Goal: Information Seeking & Learning: Learn about a topic

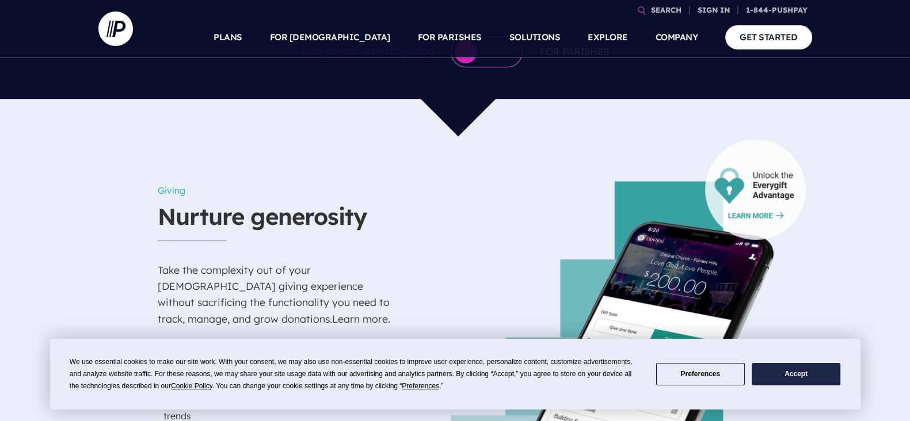
scroll to position [792, 0]
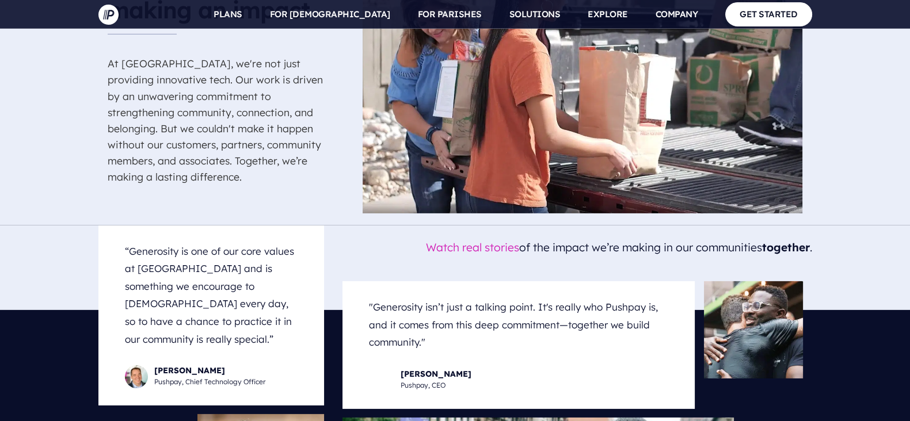
scroll to position [4733, 0]
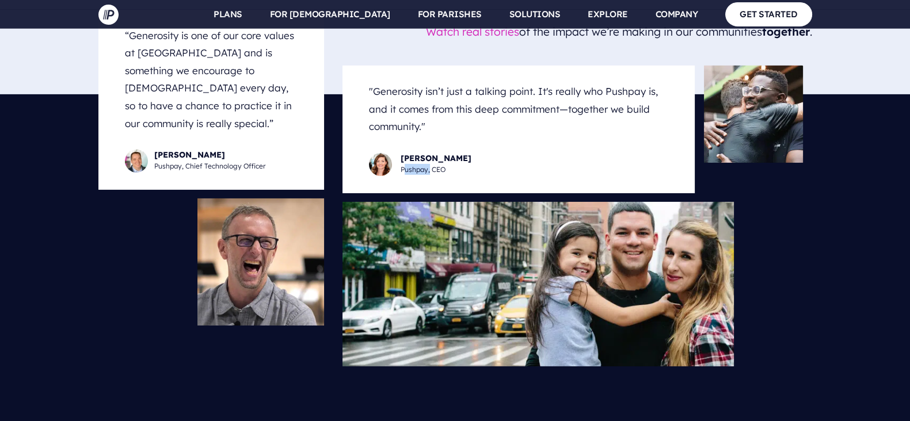
drag, startPoint x: 429, startPoint y: 111, endPoint x: 403, endPoint y: 111, distance: 26.5
click at [403, 153] on div "[PERSON_NAME] Pushpay, CEO" at bounding box center [436, 164] width 71 height 22
copy div "Pushpay"
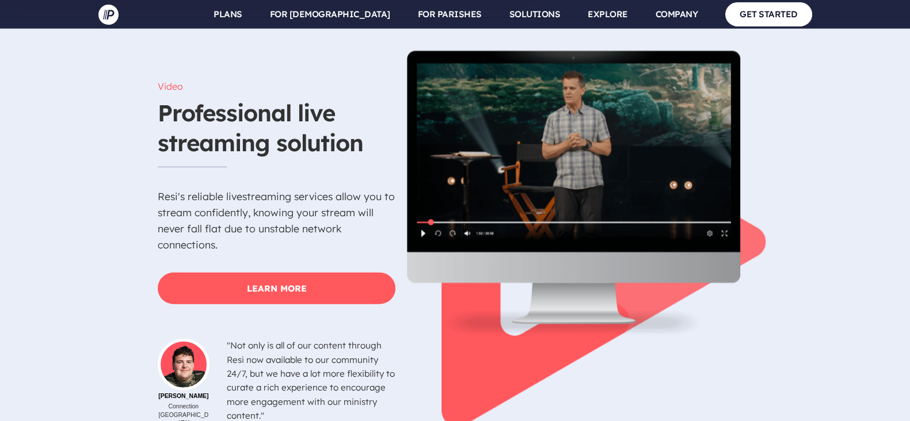
scroll to position [3006, 0]
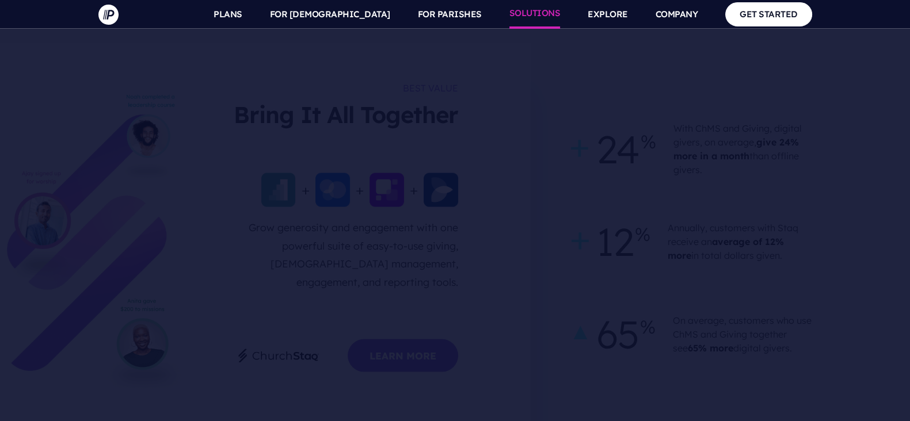
click at [541, 10] on link "SOLUTIONS" at bounding box center [535, 14] width 51 height 29
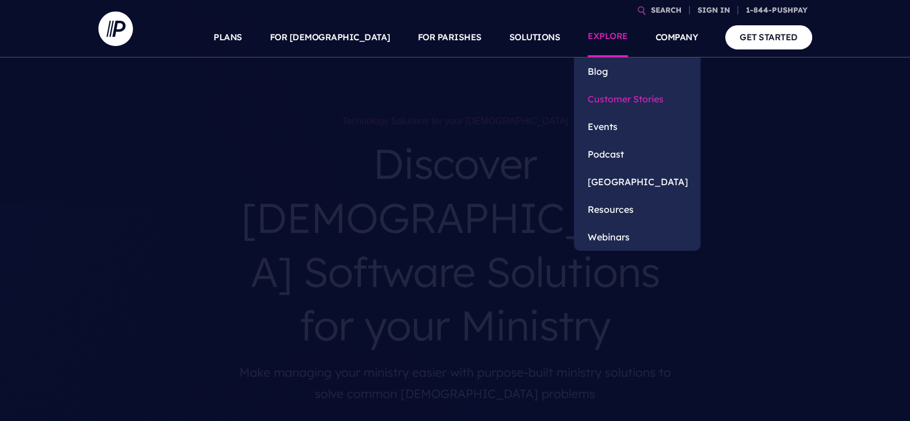
click at [636, 103] on link "Customer Stories" at bounding box center [637, 99] width 127 height 28
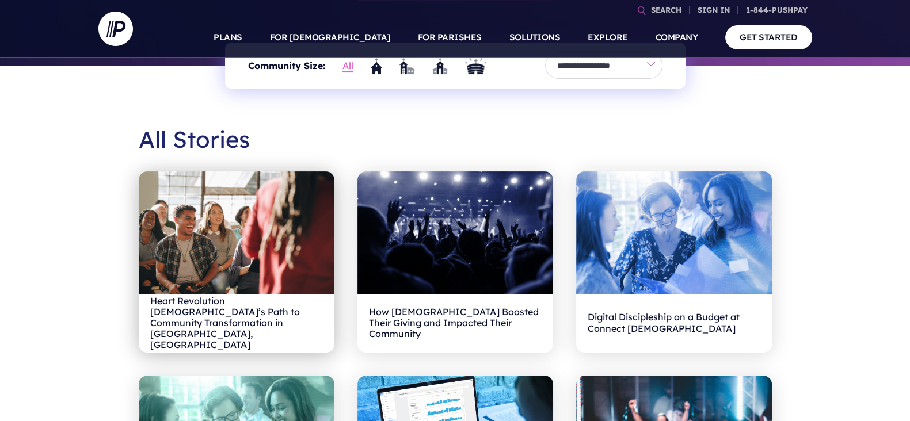
scroll to position [360, 0]
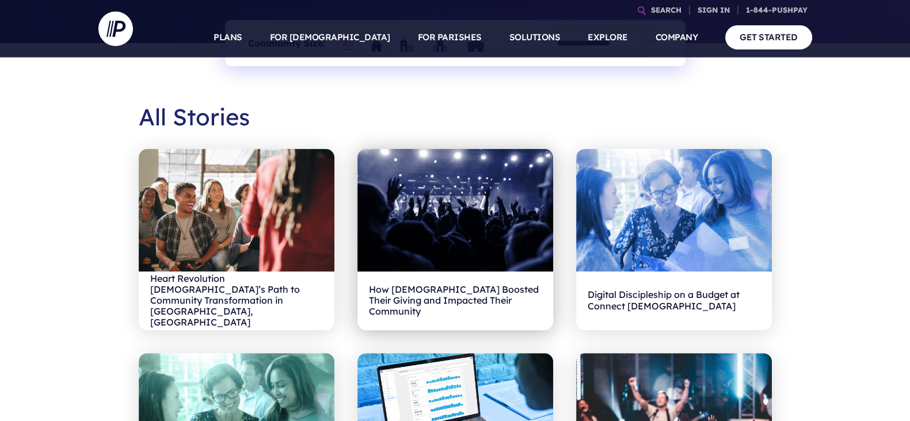
click at [468, 287] on h2 "How Carmel Church Boosted Their Giving and Impacted Their Community" at bounding box center [455, 301] width 173 height 36
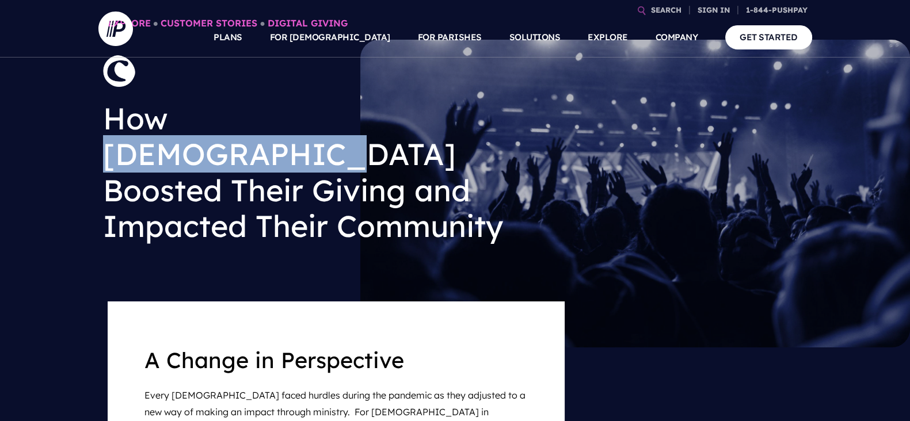
drag, startPoint x: 403, startPoint y: 119, endPoint x: 182, endPoint y: 109, distance: 220.7
click at [182, 109] on h1 "How Carmel Church Boosted Their Giving and Impacted Their Community" at bounding box center [305, 173] width 405 height 162
copy h1 "Carmel Church"
